Goal: Task Accomplishment & Management: Manage account settings

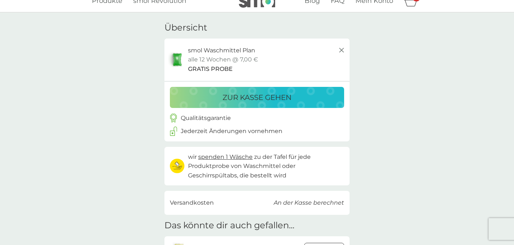
scroll to position [10, 0]
click at [287, 98] on p "zur Kasse gehen" at bounding box center [256, 98] width 69 height 12
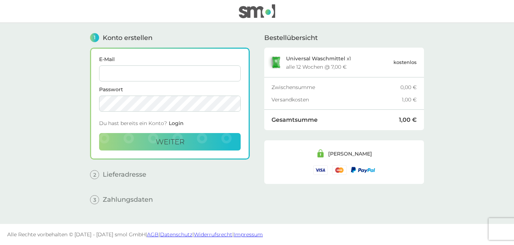
click at [163, 74] on input "E-Mail" at bounding box center [170, 73] width 142 height 16
type input "[EMAIL_ADDRESS][DOMAIN_NAME]"
click at [150, 141] on button "weiter" at bounding box center [170, 141] width 142 height 17
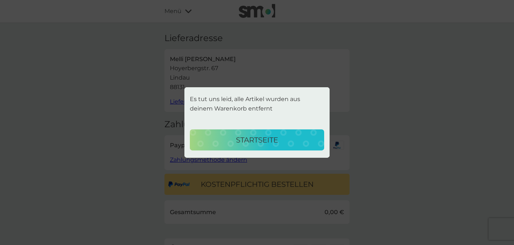
click at [236, 143] on p "Startseite" at bounding box center [257, 140] width 42 height 12
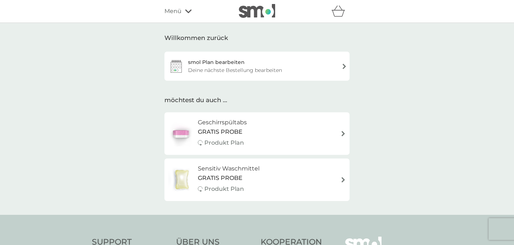
click at [283, 67] on div "smol Plan bearbeiten Deine nächste Bestellung bearbeiten" at bounding box center [256, 66] width 185 height 29
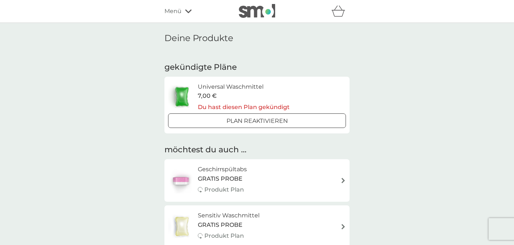
click at [269, 118] on div at bounding box center [257, 121] width 26 height 8
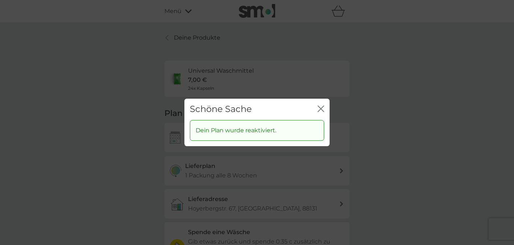
click at [322, 106] on icon "Schließen" at bounding box center [321, 108] width 7 height 7
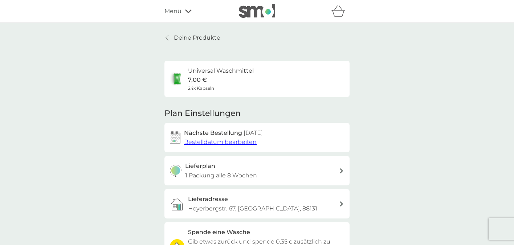
click at [235, 141] on span "Bestelldatum bearbeiten" at bounding box center [220, 141] width 73 height 7
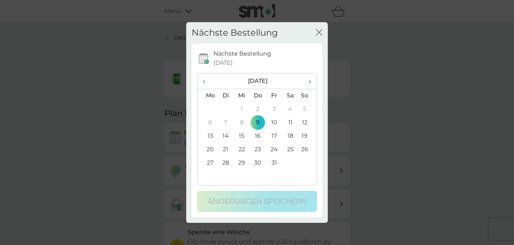
click at [242, 119] on td "8" at bounding box center [242, 122] width 16 height 13
click at [270, 200] on p "Änderungen speichern" at bounding box center [257, 201] width 99 height 12
click at [261, 120] on td "9" at bounding box center [258, 122] width 16 height 13
click at [364, 101] on div "Nächste Bestellung Schließen Nächste Bestellung 9 Okt. 2025 ‹ Oktober 2025 › Mo…" at bounding box center [257, 122] width 514 height 245
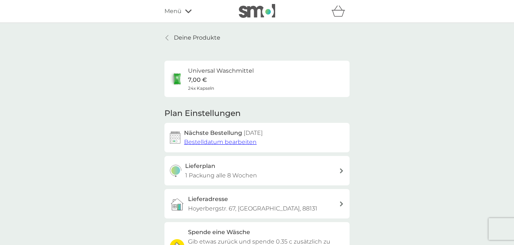
click at [364, 101] on div "Deine Produkte Universal Waschmittel 7,00 € 24x Kapseln Plan Einstellungen Näch…" at bounding box center [257, 185] width 514 height 324
